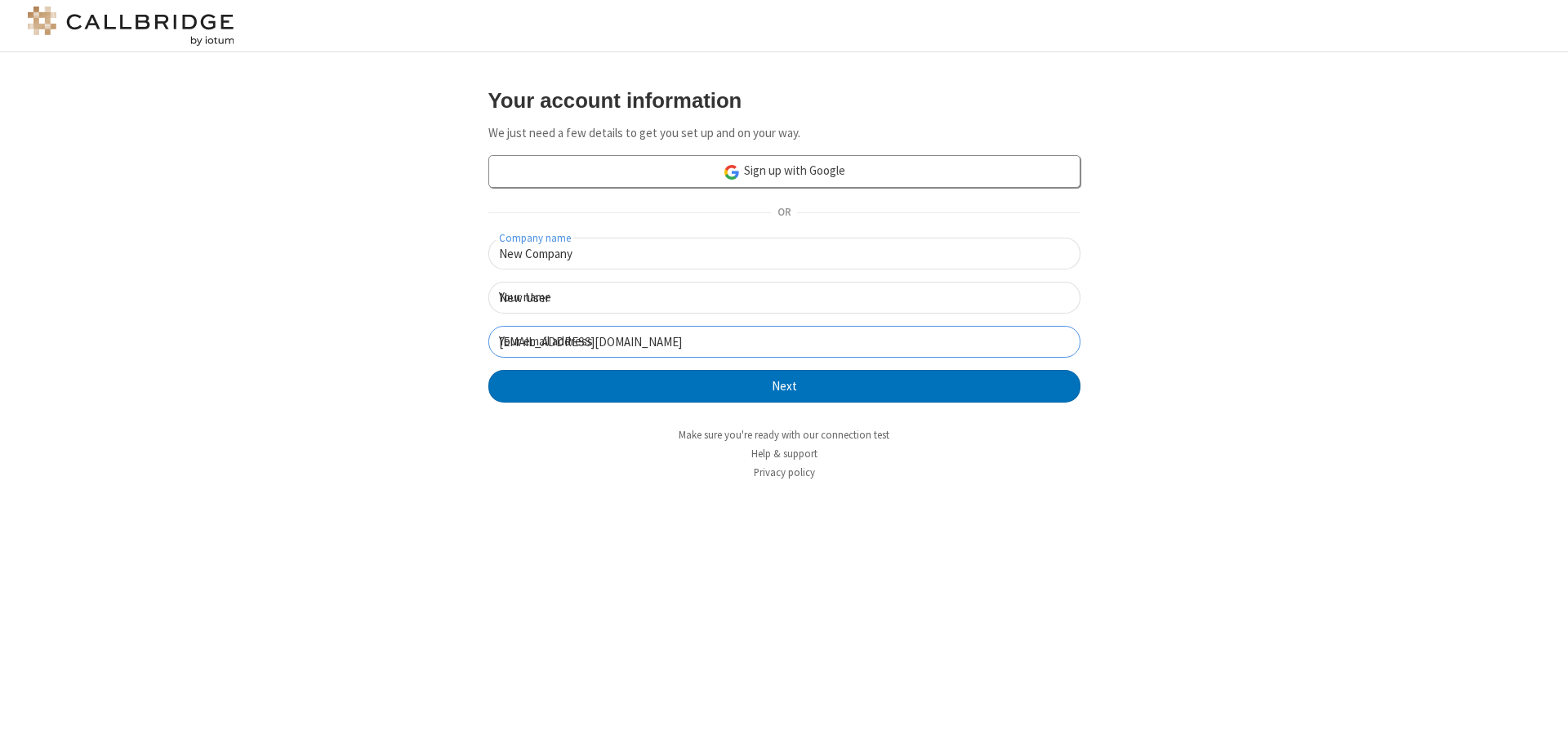
click button "Next" at bounding box center [784, 387] width 592 height 33
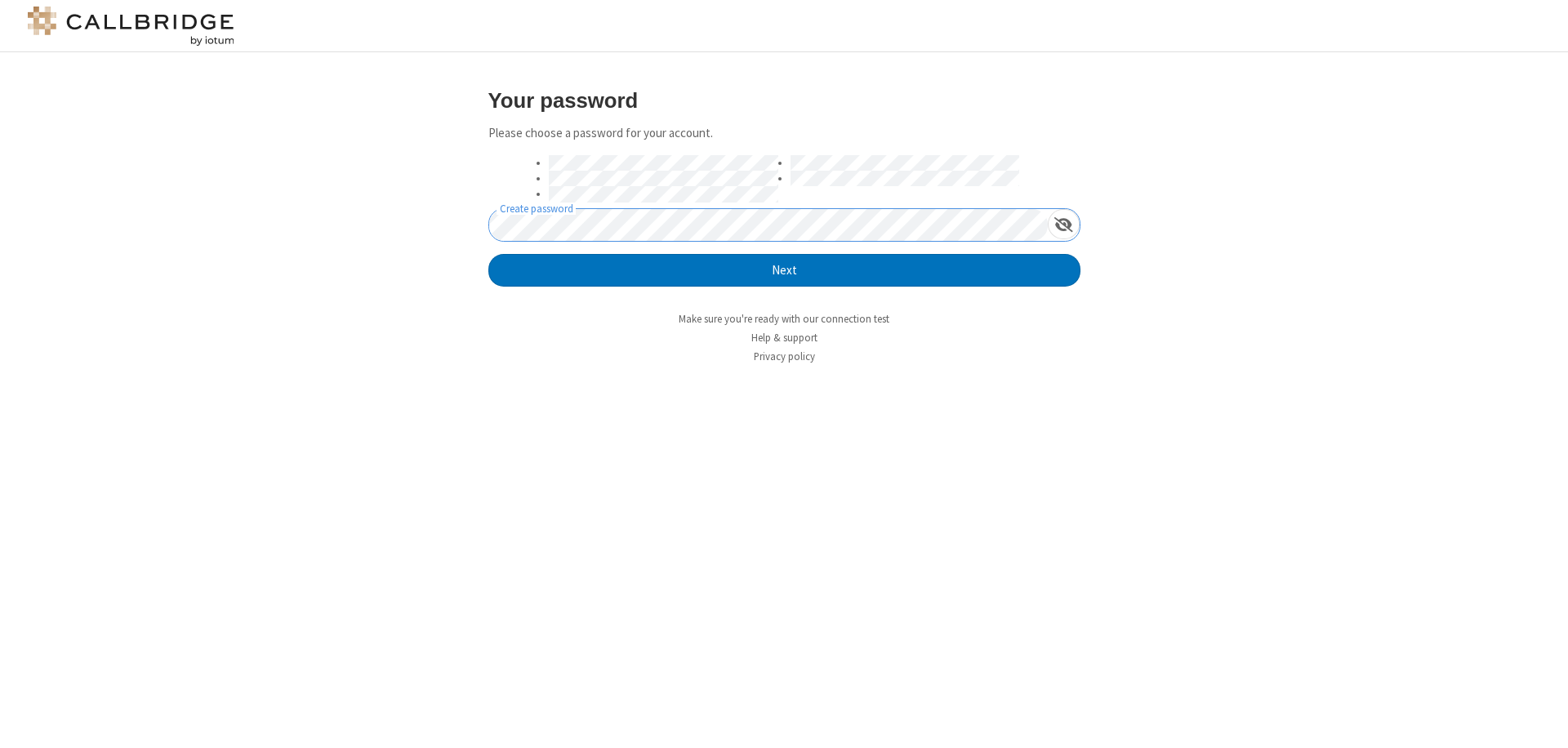
click button "Next" at bounding box center [784, 271] width 592 height 33
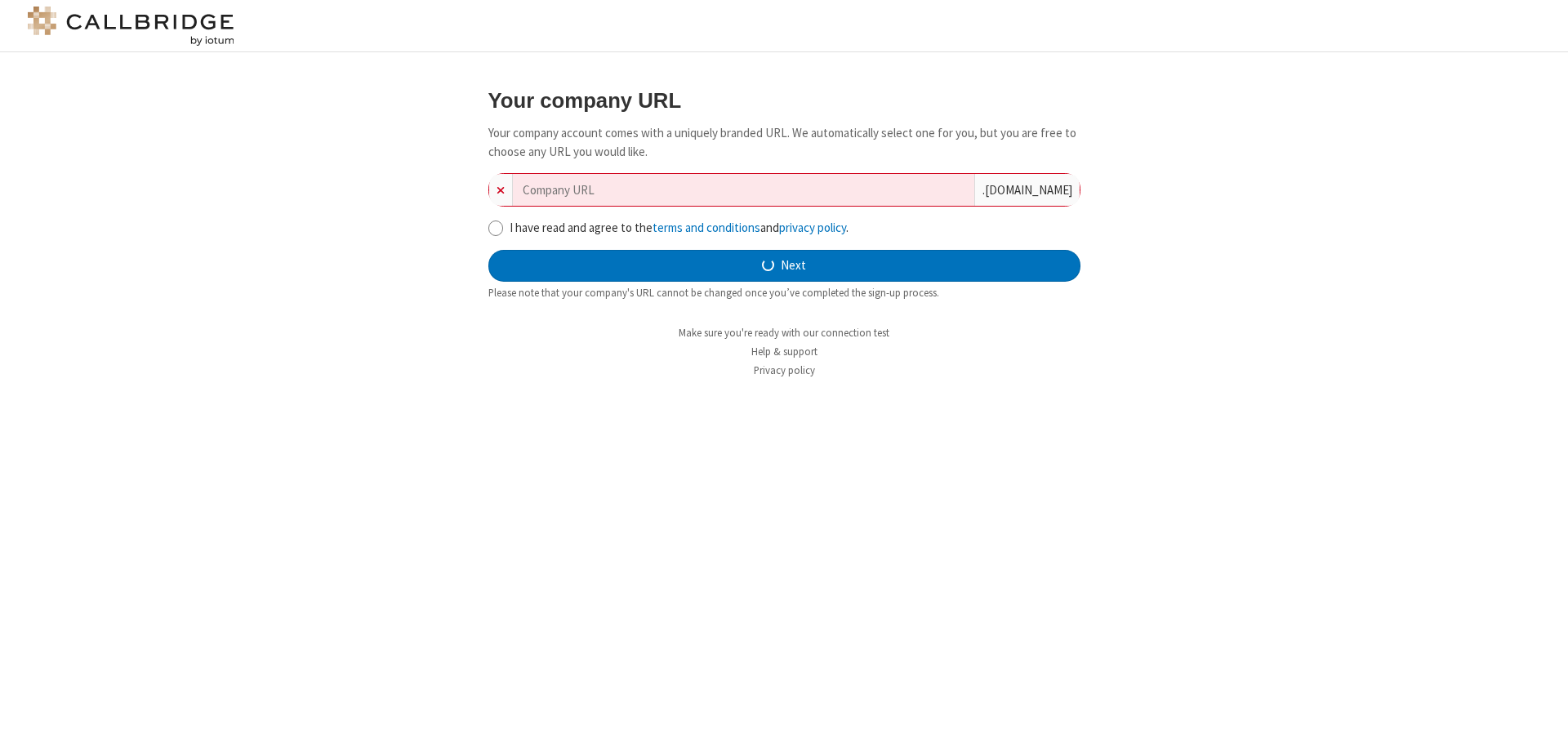
type input "new-company-local-9322"
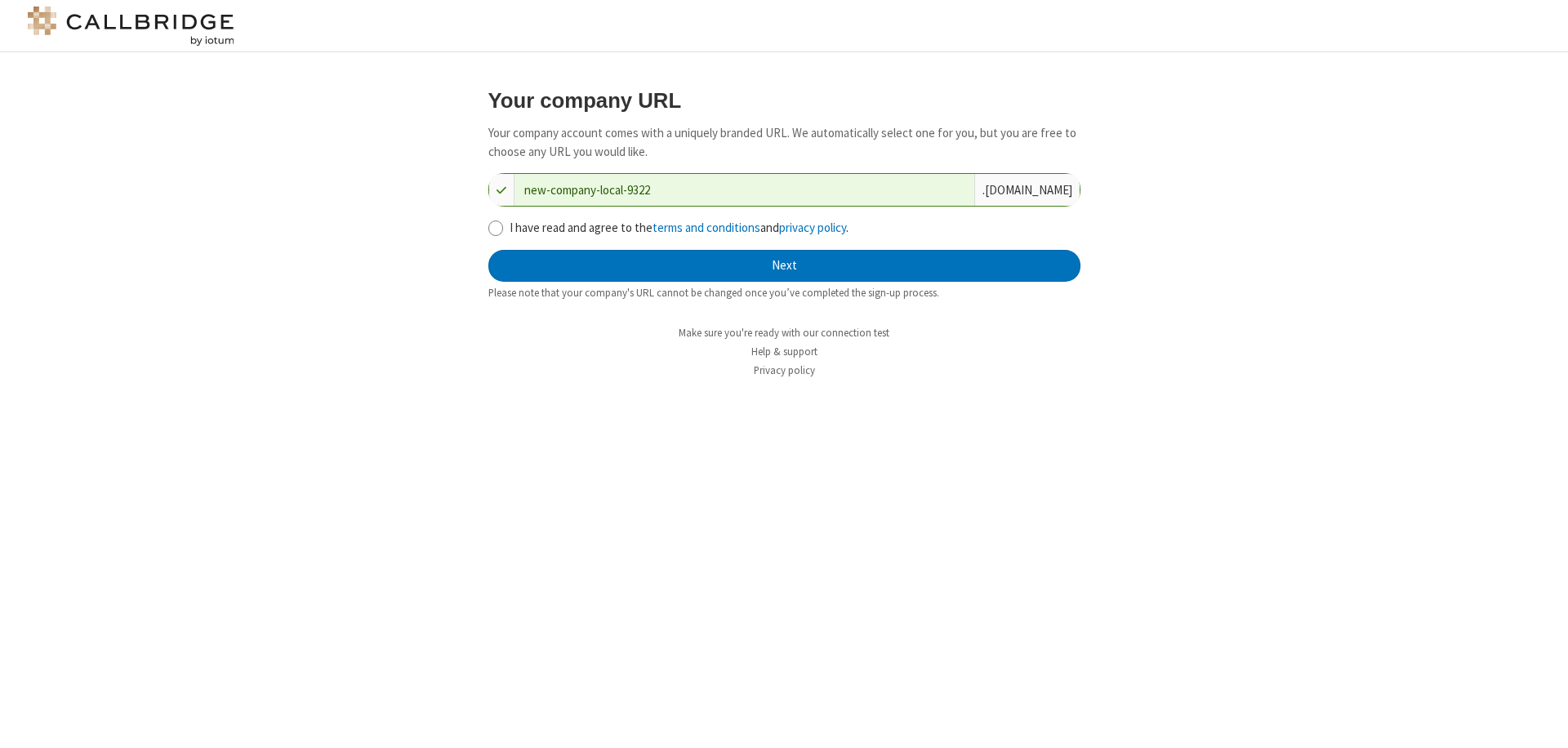
click at [495, 227] on input "I have read and agree to the terms and conditions and privacy policy ." at bounding box center [496, 228] width 15 height 17
checkbox input "true"
click at [784, 266] on button "Next" at bounding box center [784, 267] width 592 height 33
